Goal: Find contact information: Find contact information

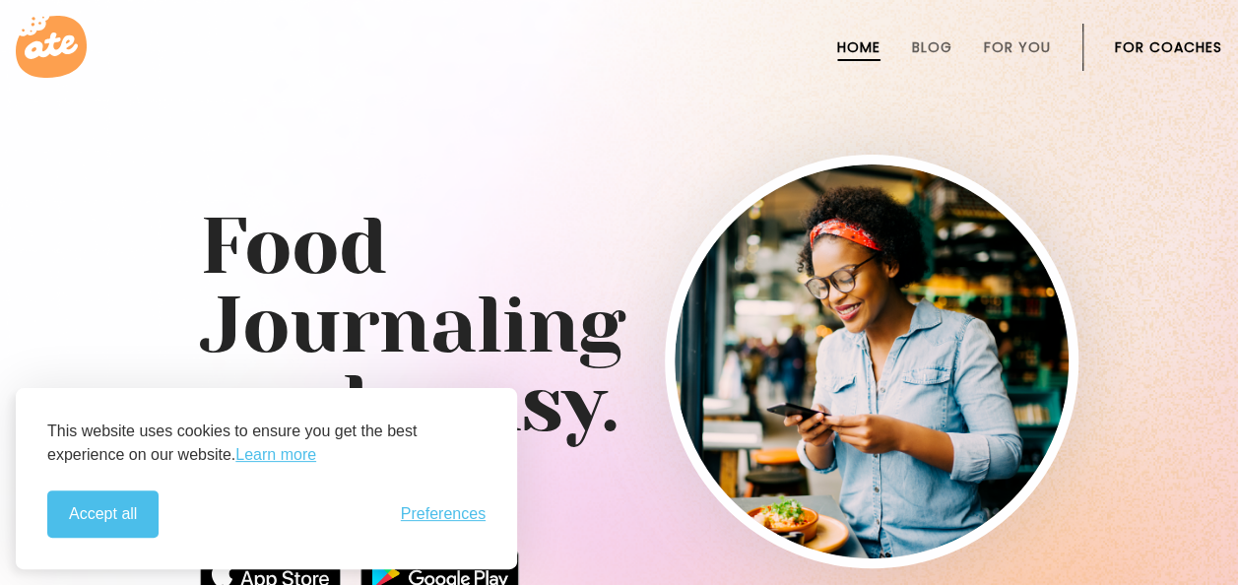
click at [1199, 40] on link "For Coaches" at bounding box center [1168, 47] width 107 height 16
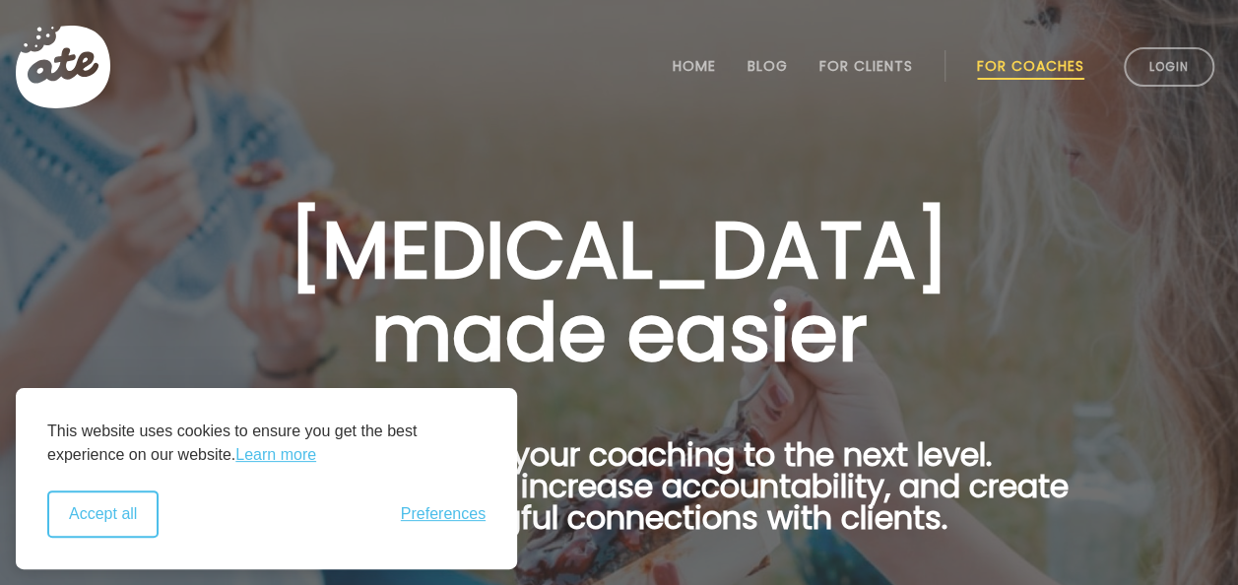
click at [116, 521] on button "Accept all" at bounding box center [102, 513] width 111 height 47
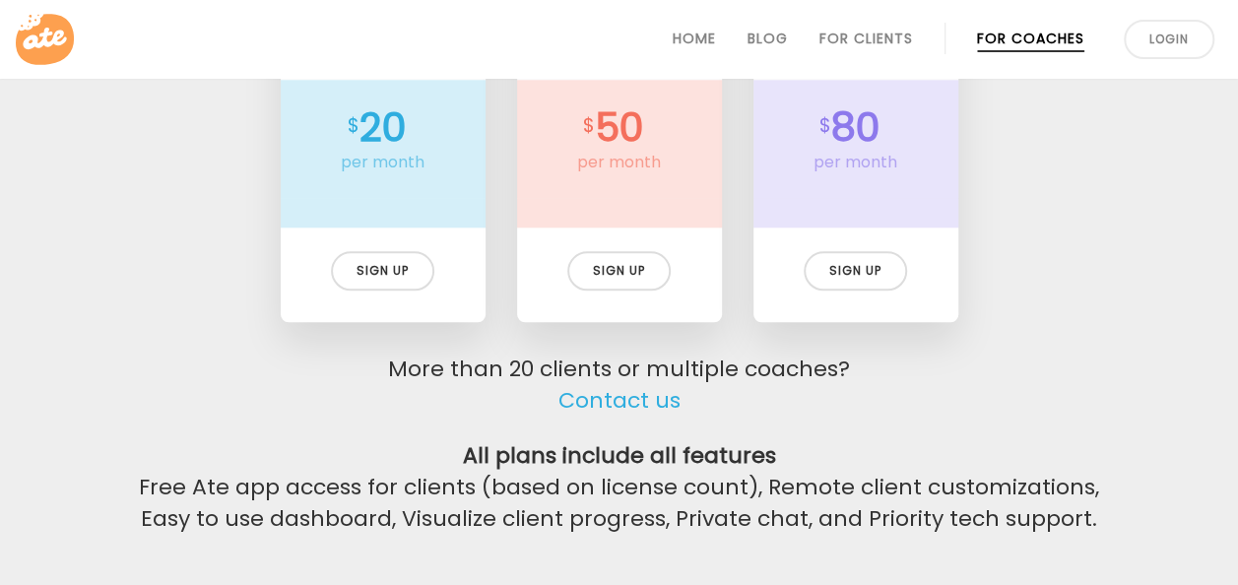
scroll to position [4693, 0]
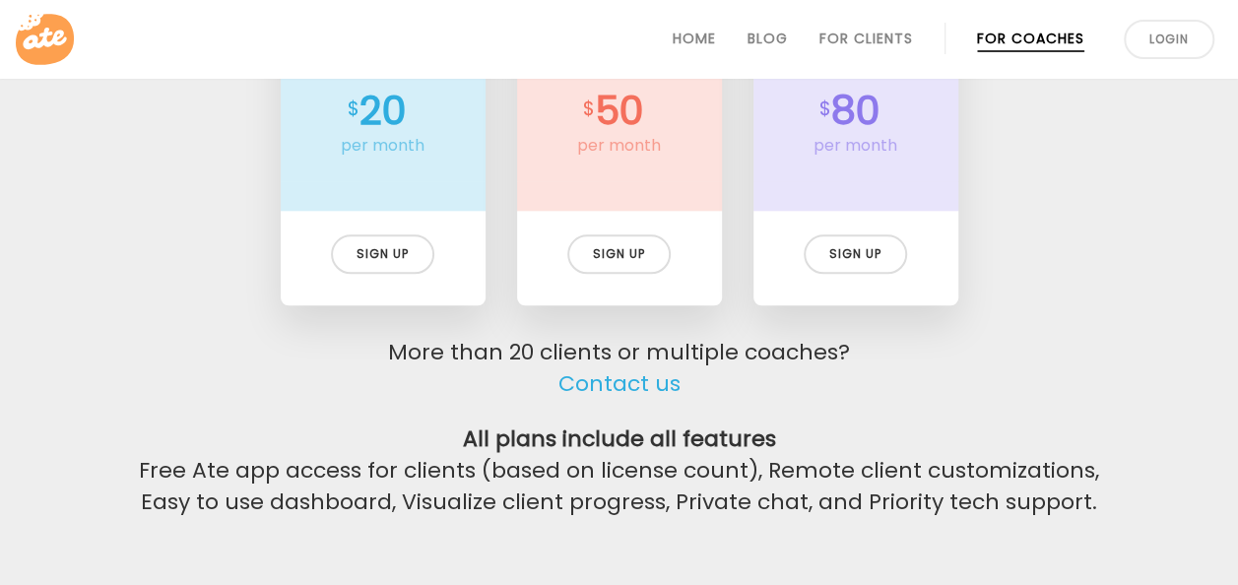
click at [657, 385] on link "Contact us" at bounding box center [619, 384] width 122 height 32
click at [1054, 280] on div "Up to 3 clients 20 per month Sign up Up to 3 clients 15 per month $180 billed y…" at bounding box center [619, 139] width 977 height 396
click at [622, 385] on link "Contact us" at bounding box center [619, 384] width 122 height 32
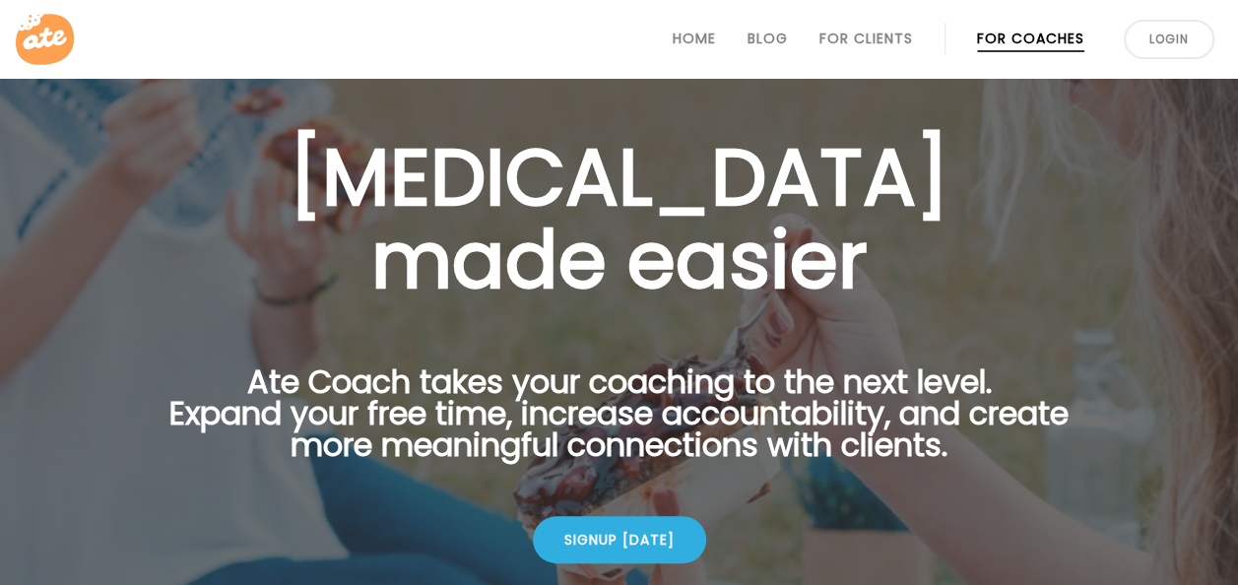
scroll to position [0, 0]
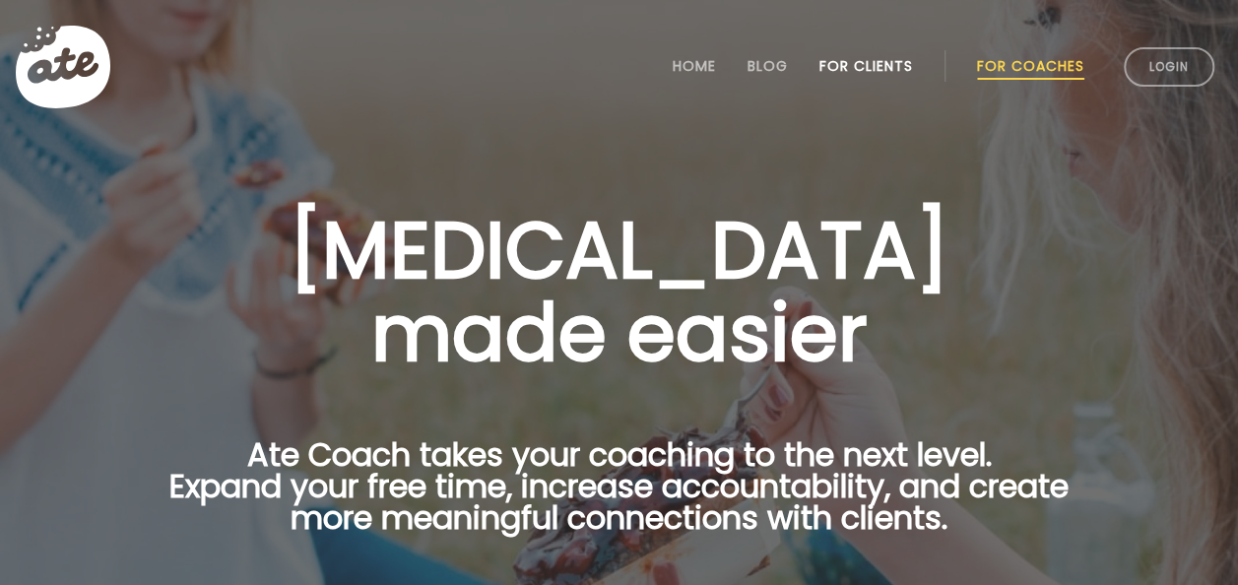
click at [851, 74] on link "For Clients" at bounding box center [866, 66] width 94 height 16
